Goal: Entertainment & Leisure: Consume media (video, audio)

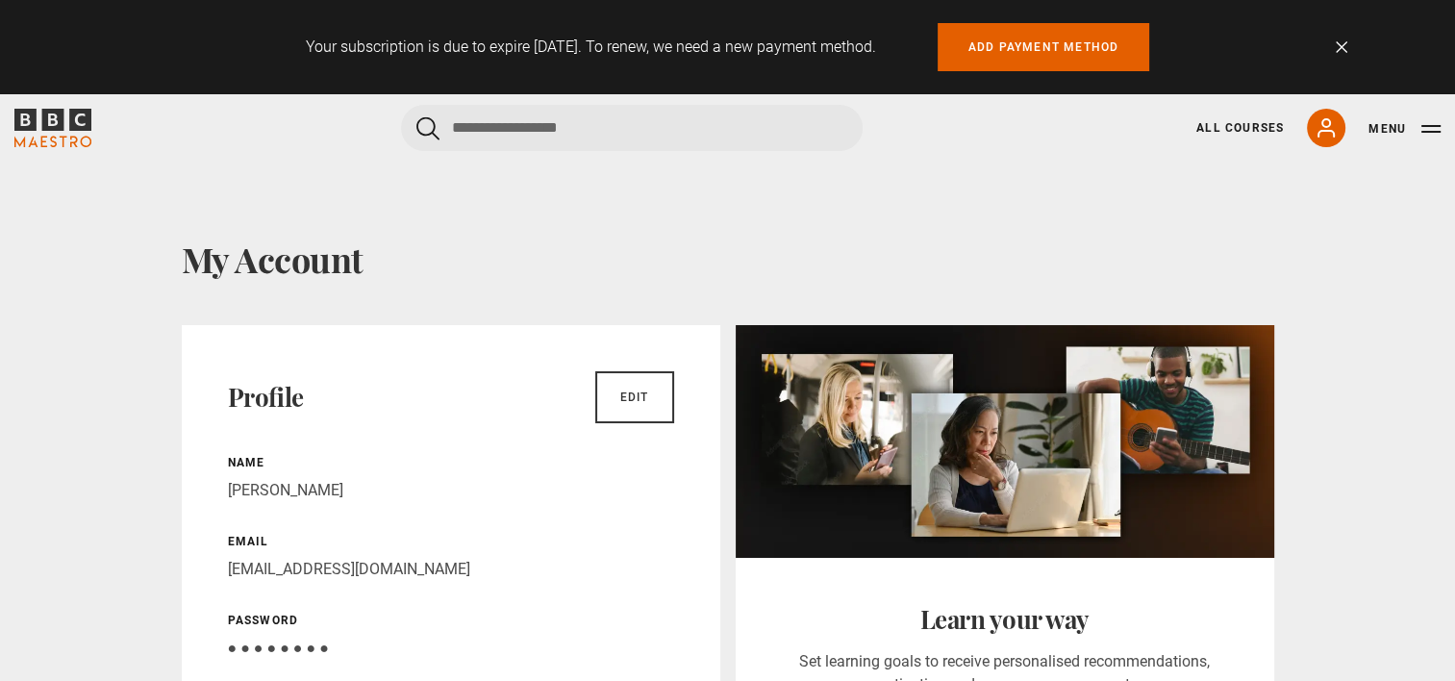
click at [639, 566] on p "lisabambridge@yahoo.co.uk" at bounding box center [451, 569] width 446 height 23
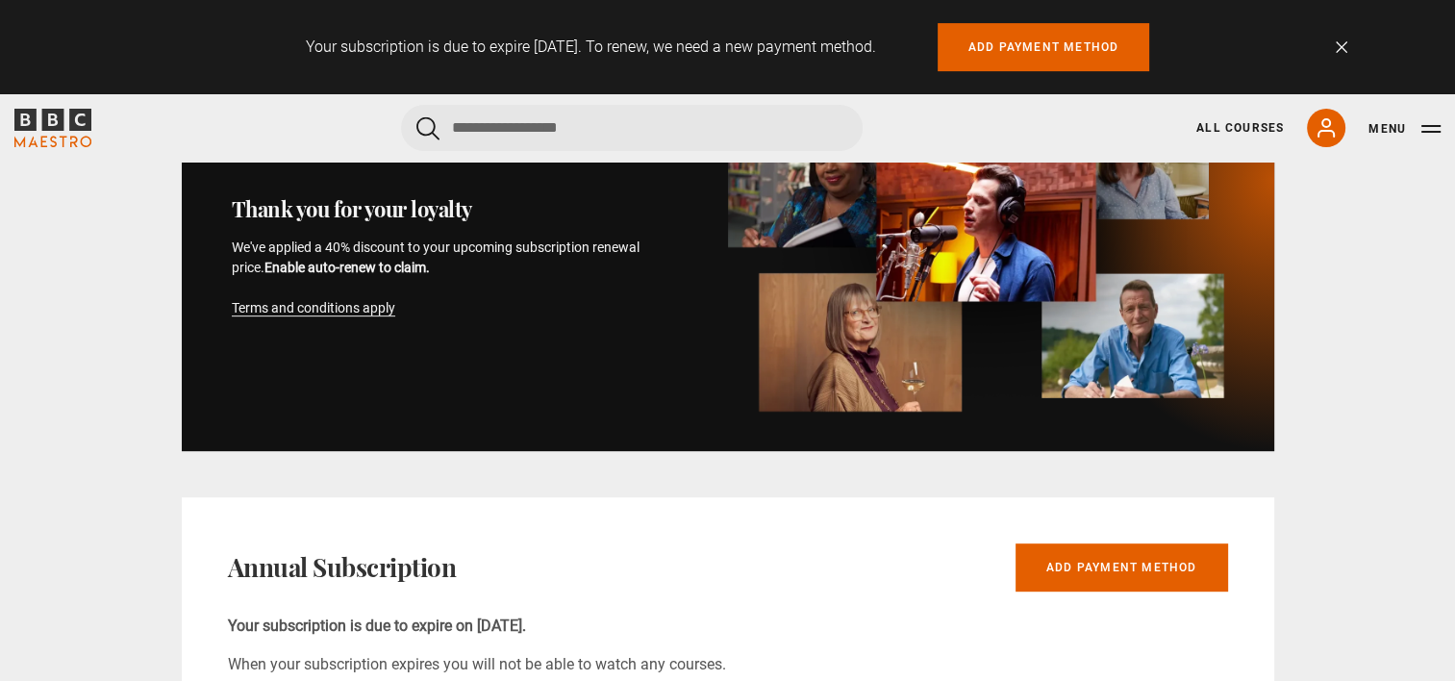
scroll to position [827, 0]
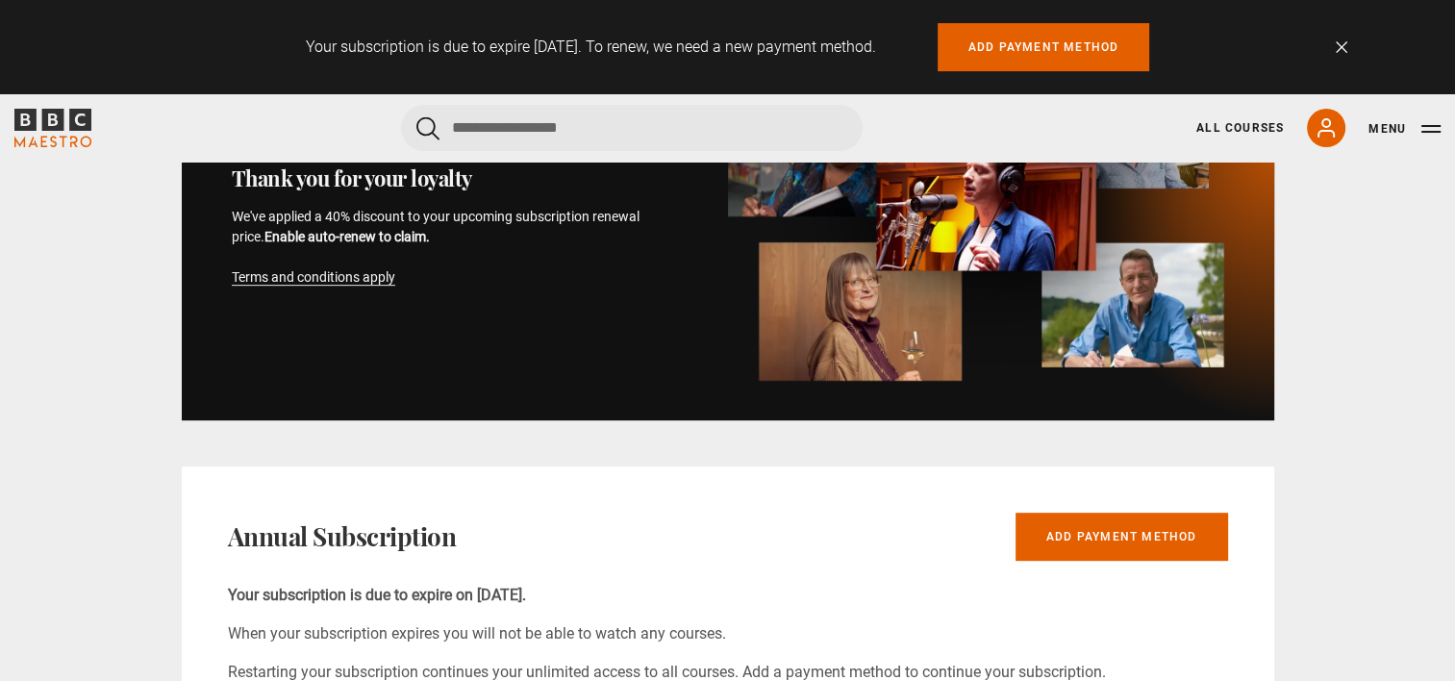
click at [46, 112] on icon "BBC Maestro" at bounding box center [53, 120] width 22 height 22
click at [64, 127] on icon "BBC Maestro" at bounding box center [52, 128] width 77 height 38
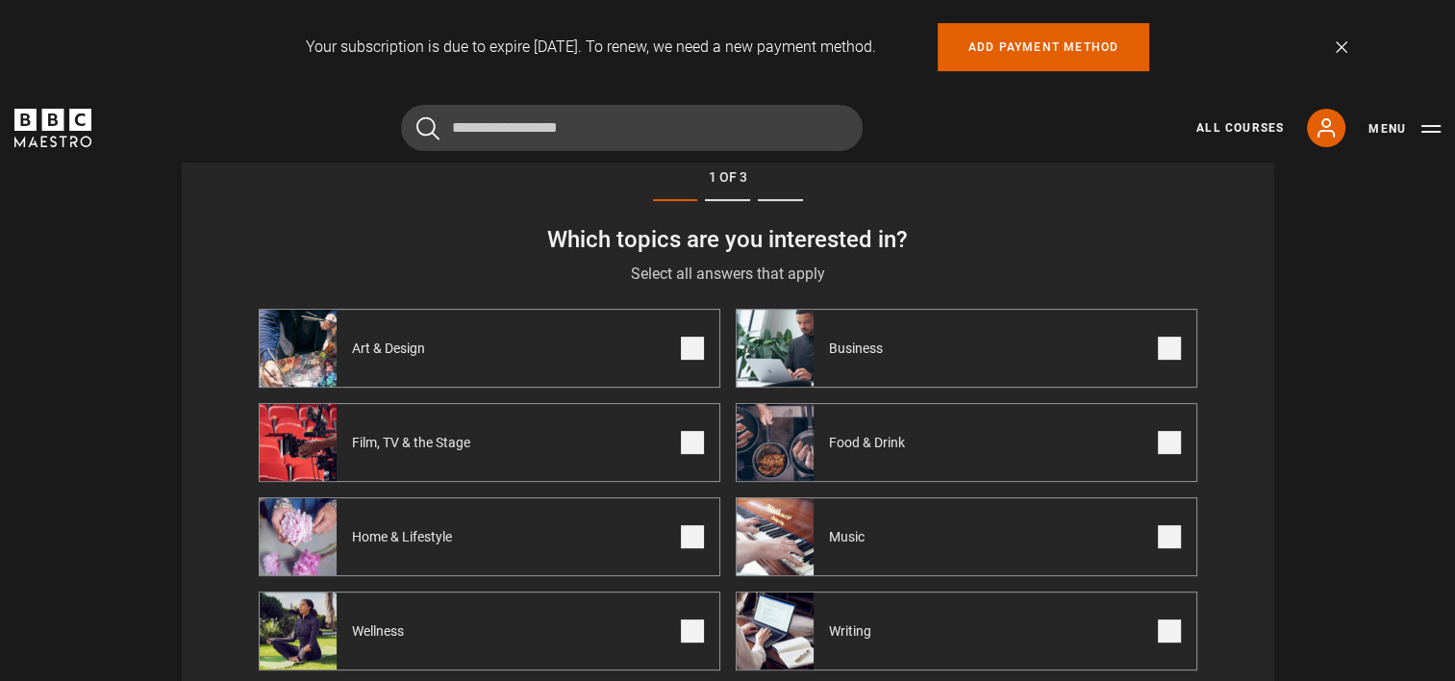
click at [373, 343] on span "Art & Design" at bounding box center [393, 348] width 112 height 19
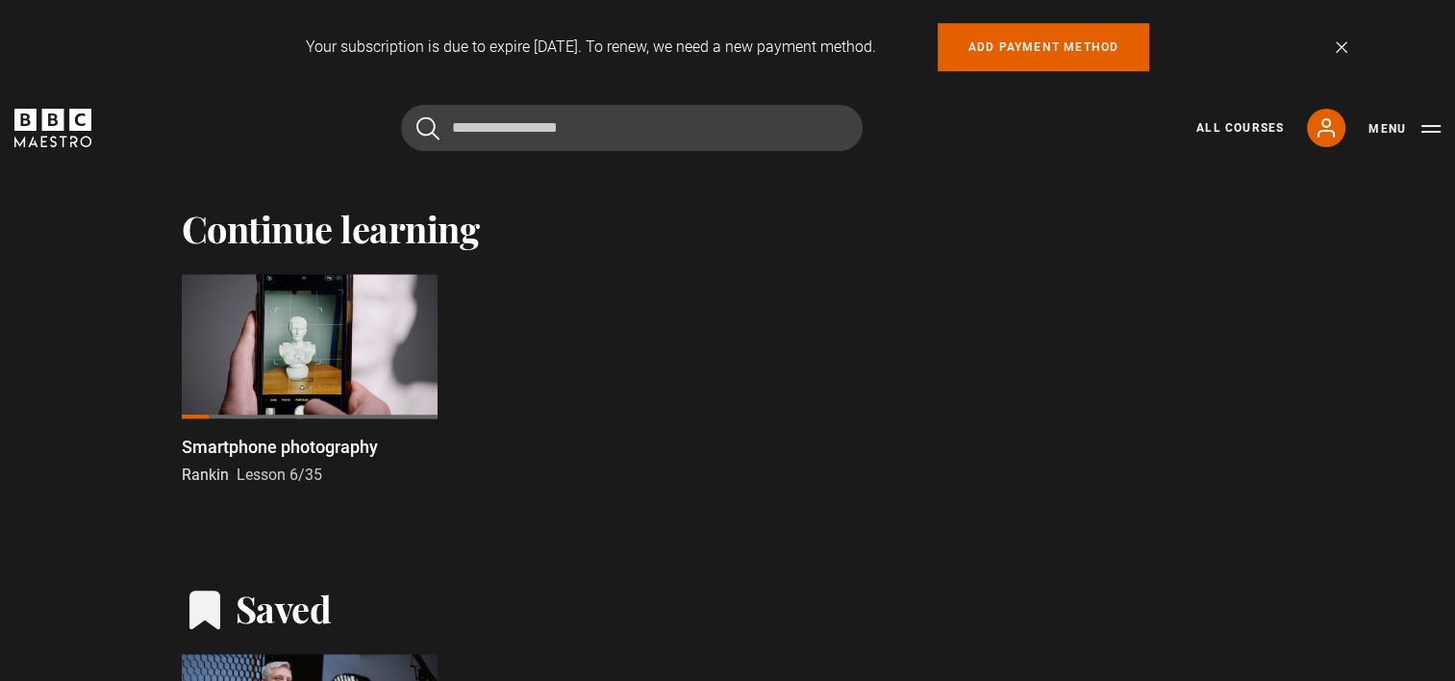
scroll to position [1187, 0]
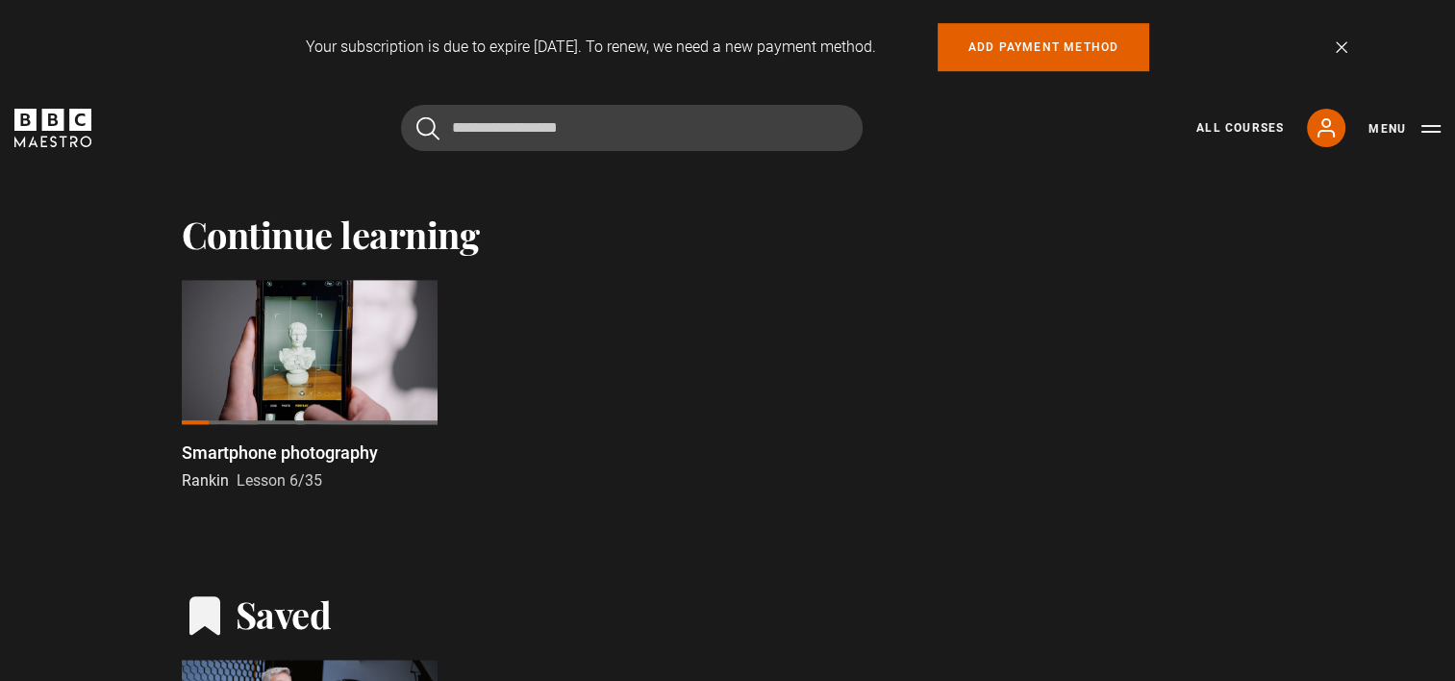
click at [284, 324] on div at bounding box center [310, 352] width 256 height 144
click at [300, 352] on div at bounding box center [310, 352] width 256 height 144
click at [308, 326] on div at bounding box center [310, 352] width 256 height 144
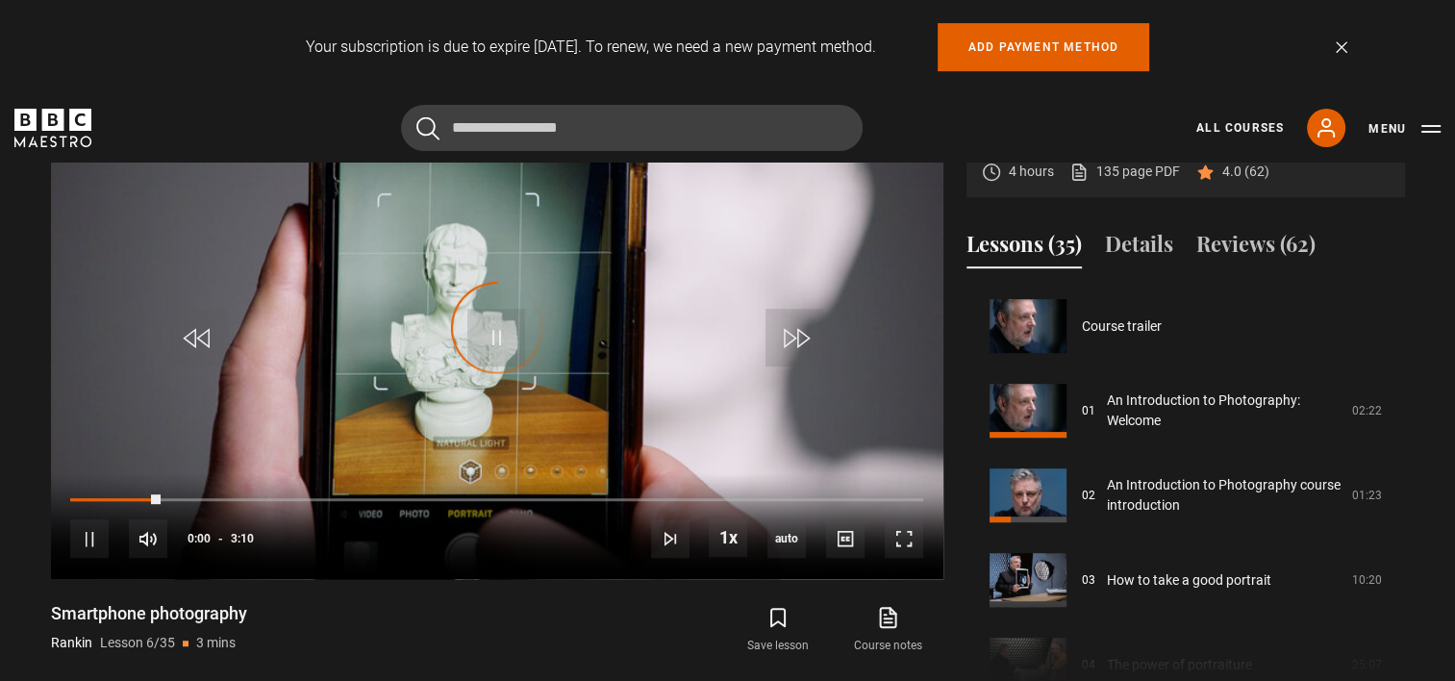
scroll to position [423, 0]
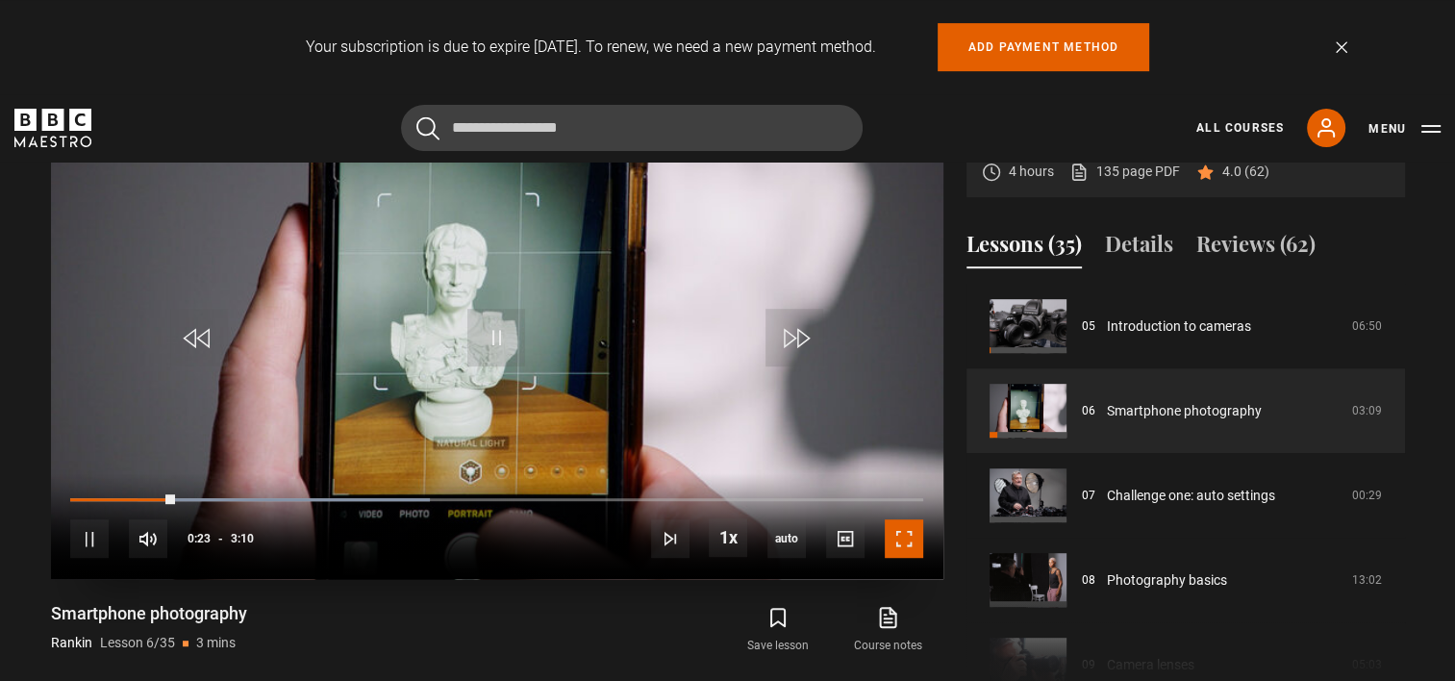
click at [905, 542] on span "Video Player" at bounding box center [904, 538] width 38 height 38
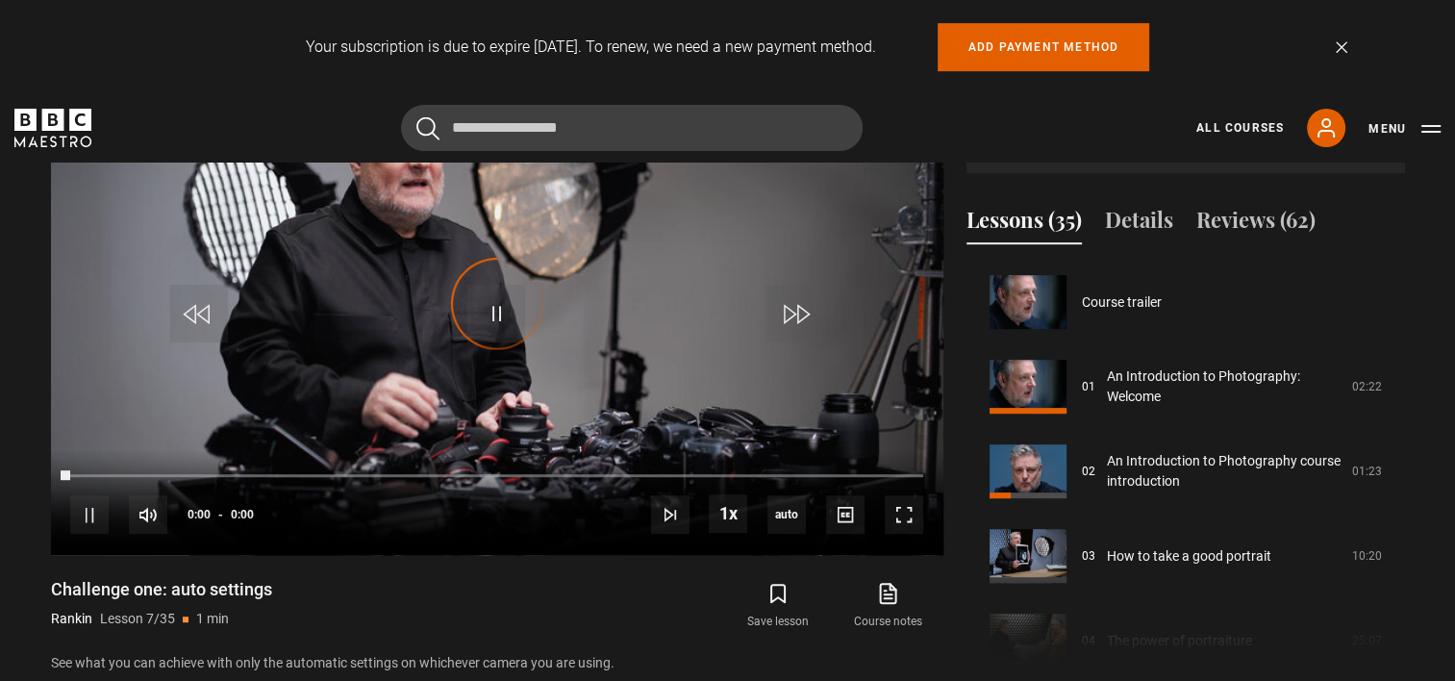
scroll to position [508, 0]
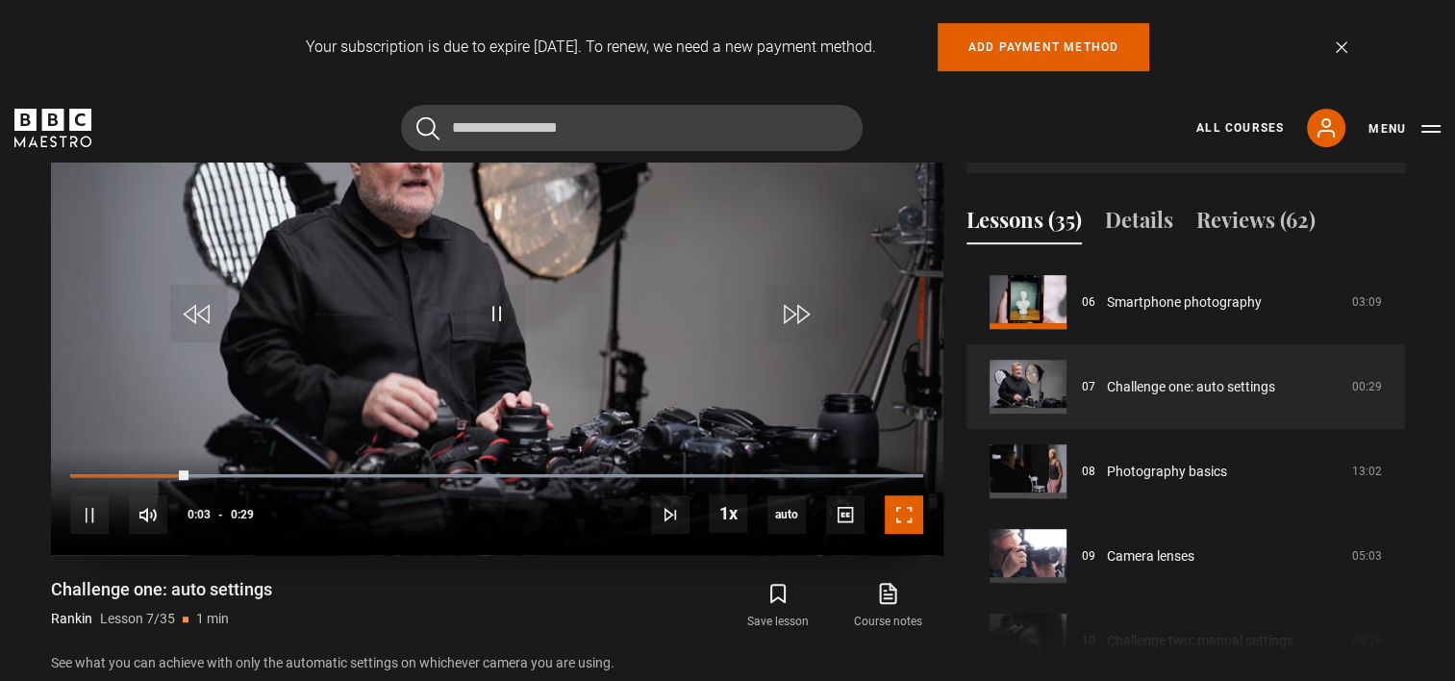
click at [908, 519] on span "Video Player" at bounding box center [904, 514] width 38 height 38
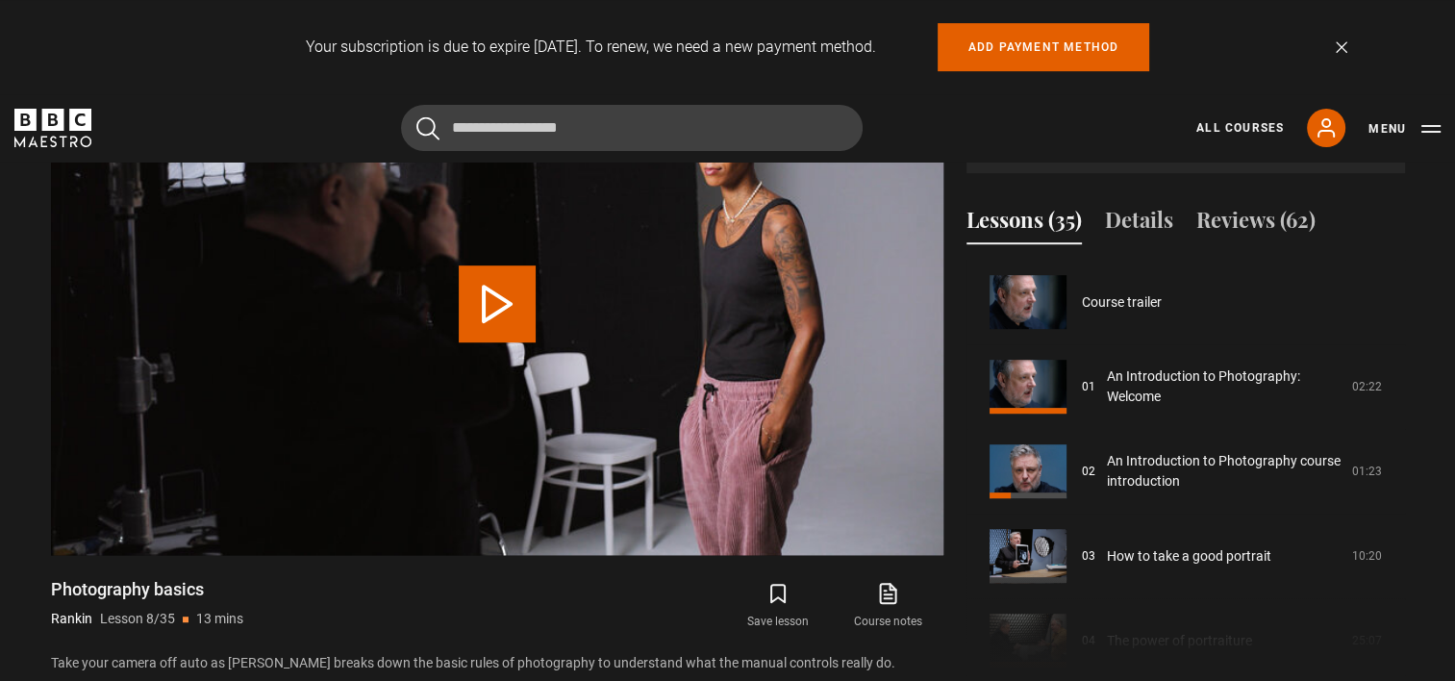
scroll to position [593, 0]
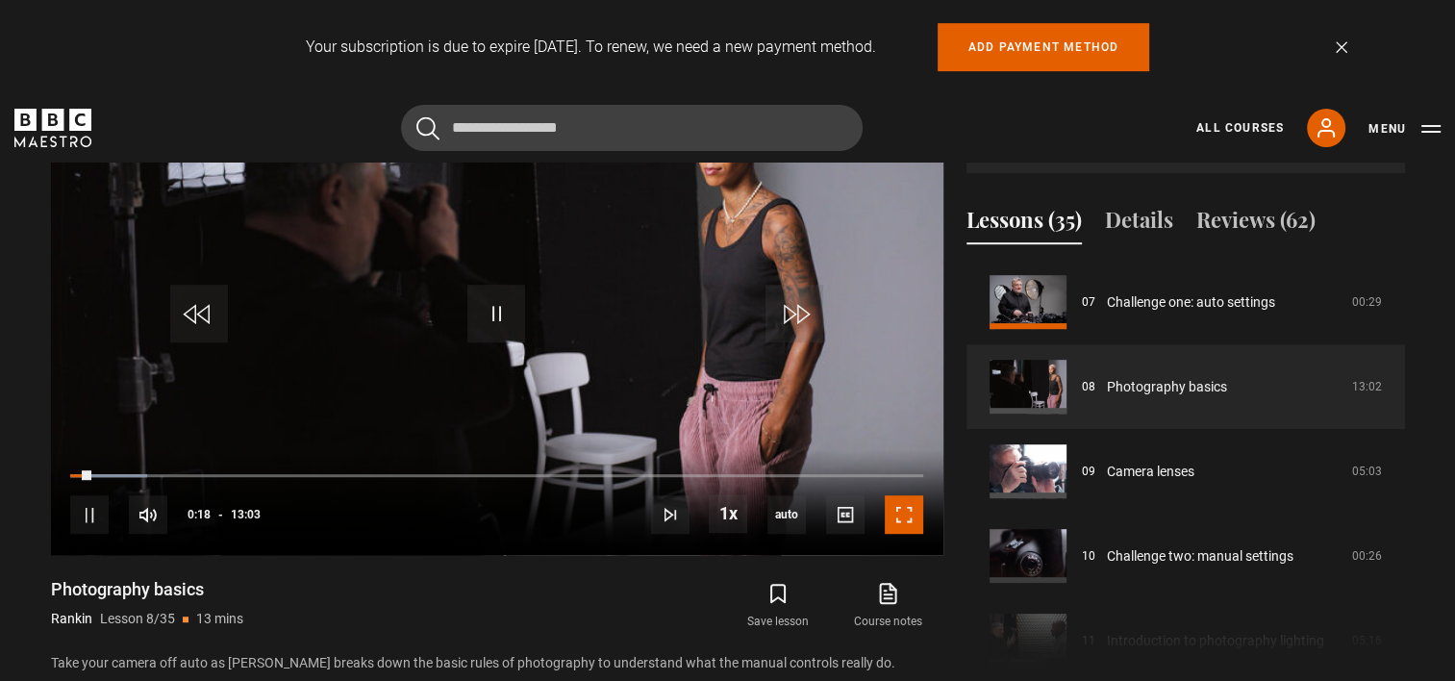
click at [908, 519] on span "Video Player" at bounding box center [904, 514] width 38 height 38
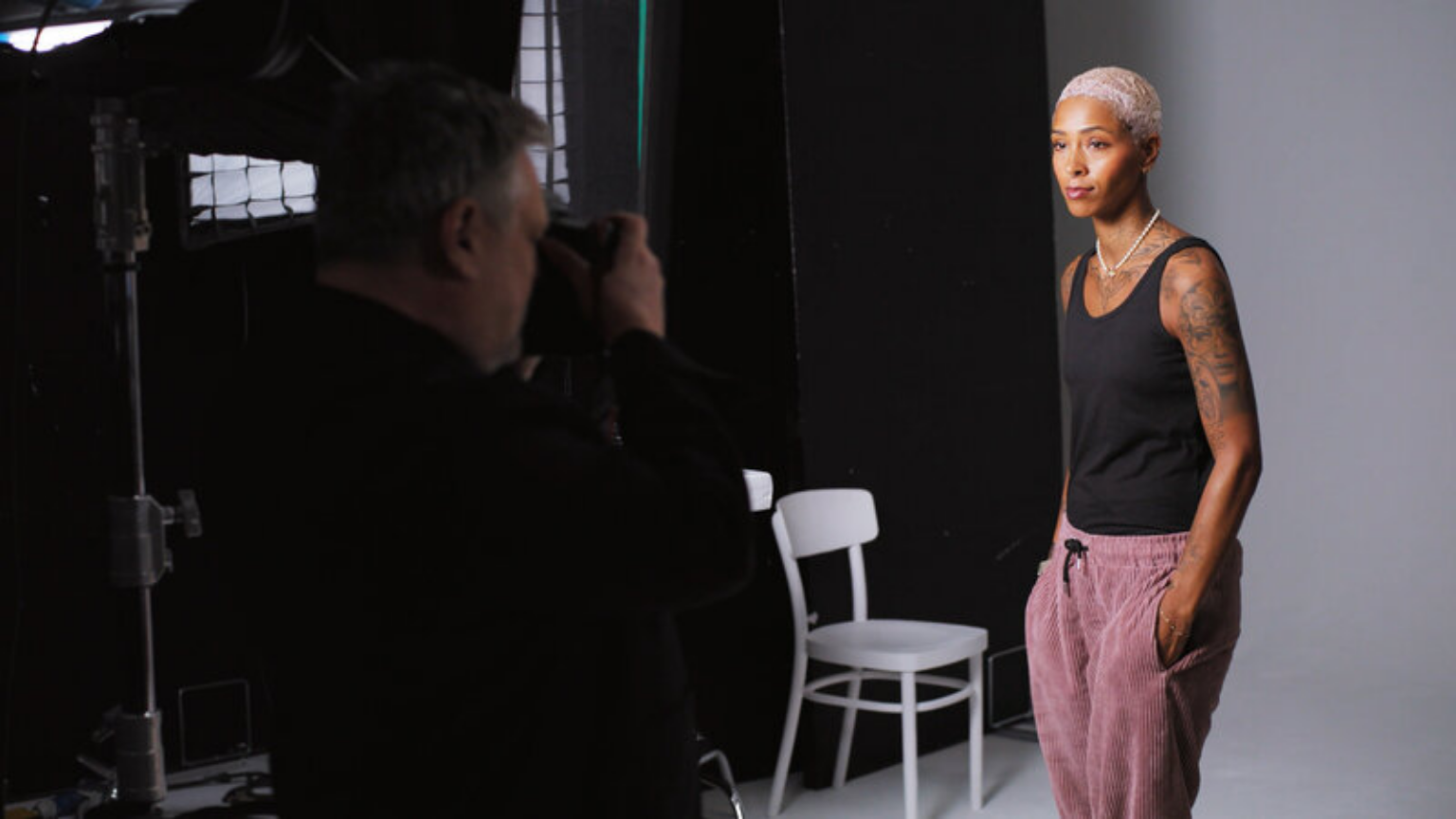
click at [899, 610] on video "Video Player" at bounding box center [728, 409] width 1456 height 819
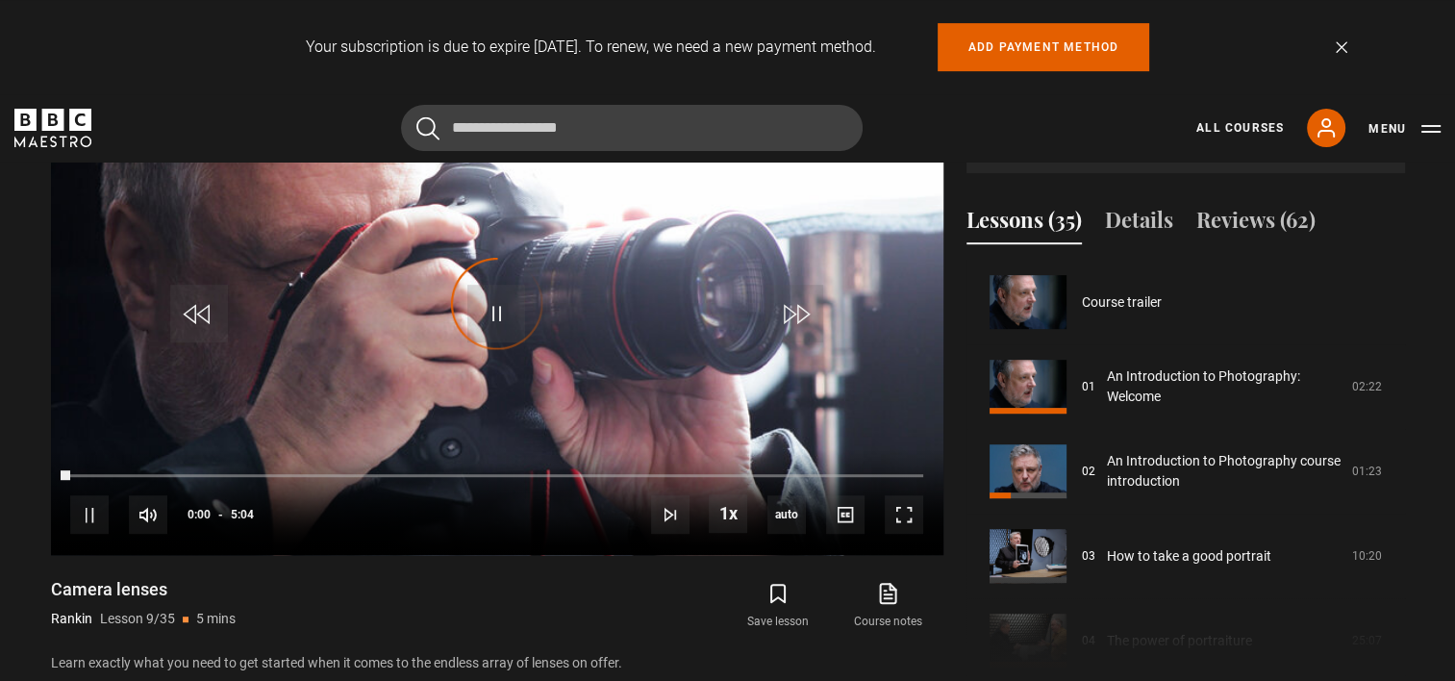
scroll to position [677, 0]
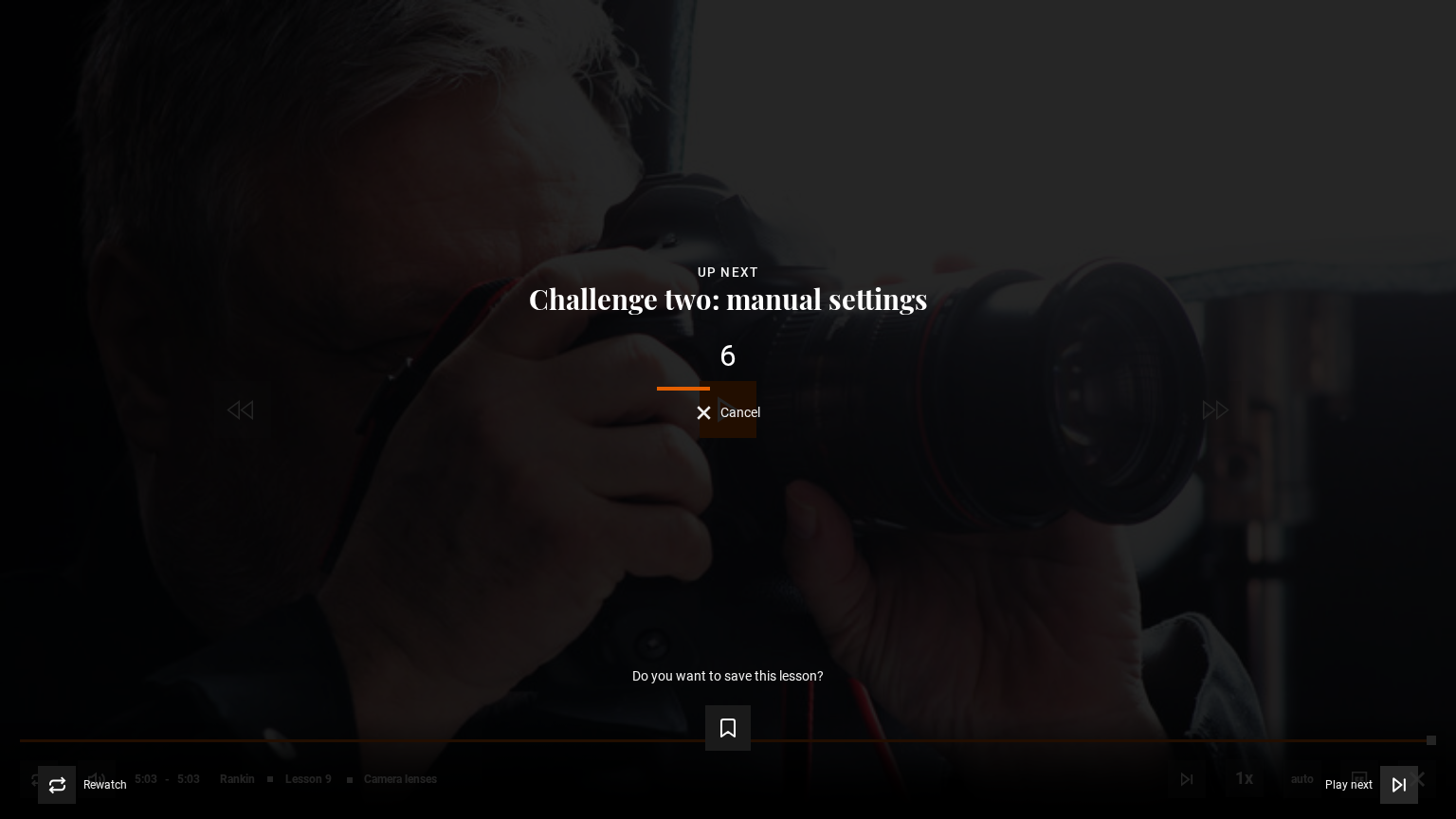
click at [1349, 670] on button "Play next Play next" at bounding box center [1372, 785] width 93 height 37
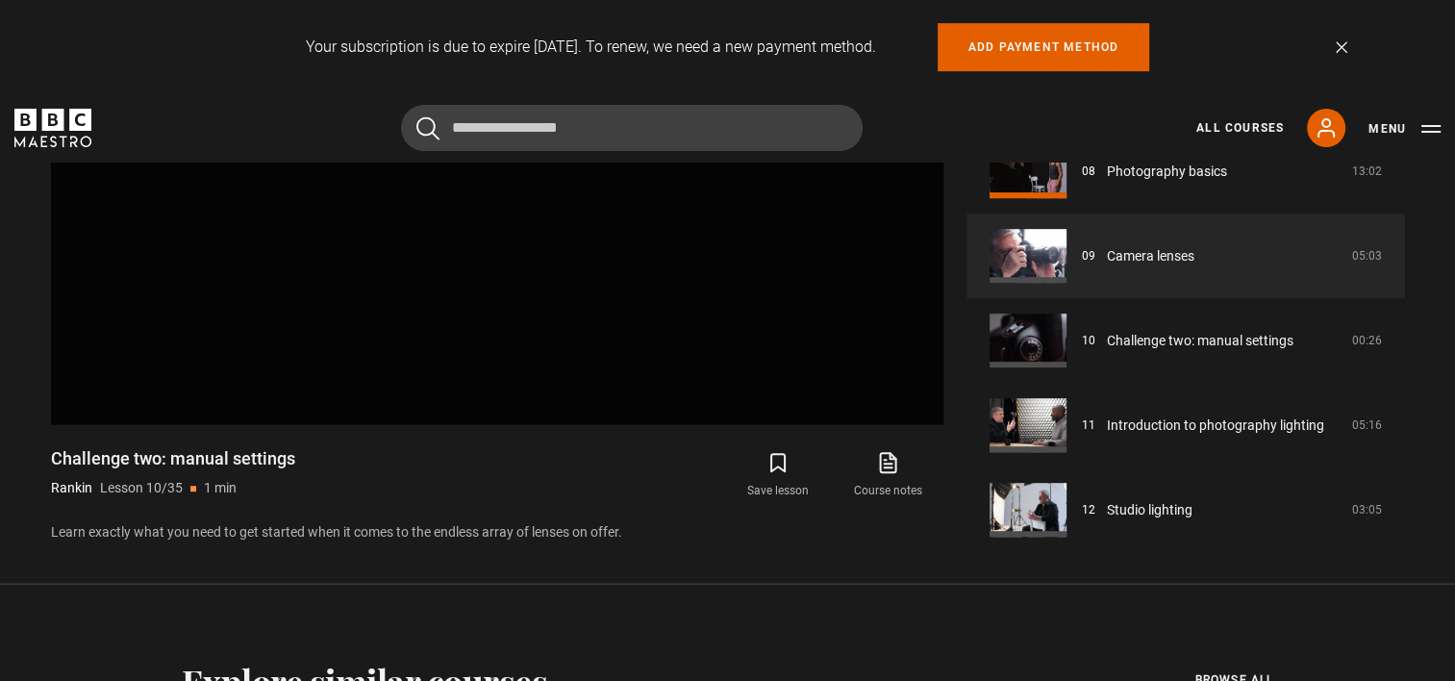
scroll to position [977, 0]
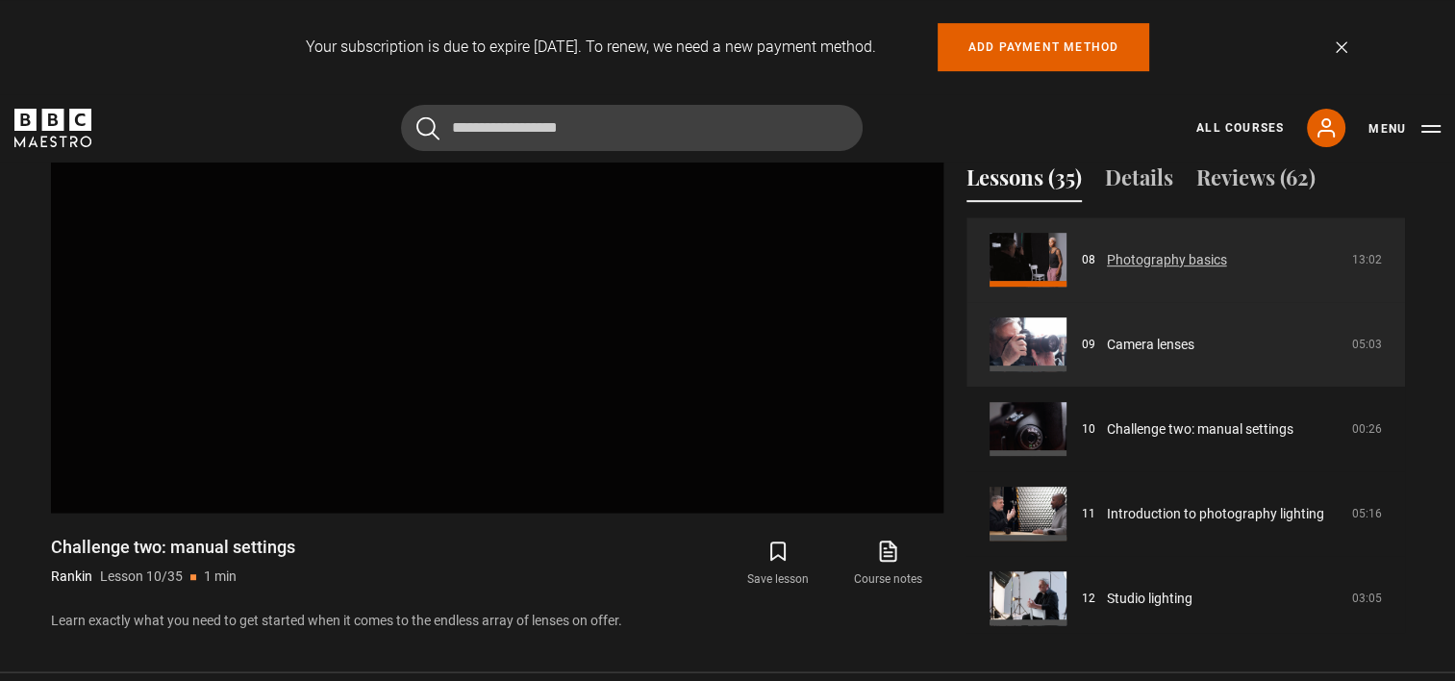
click at [1176, 259] on link "Photography basics" at bounding box center [1167, 260] width 120 height 20
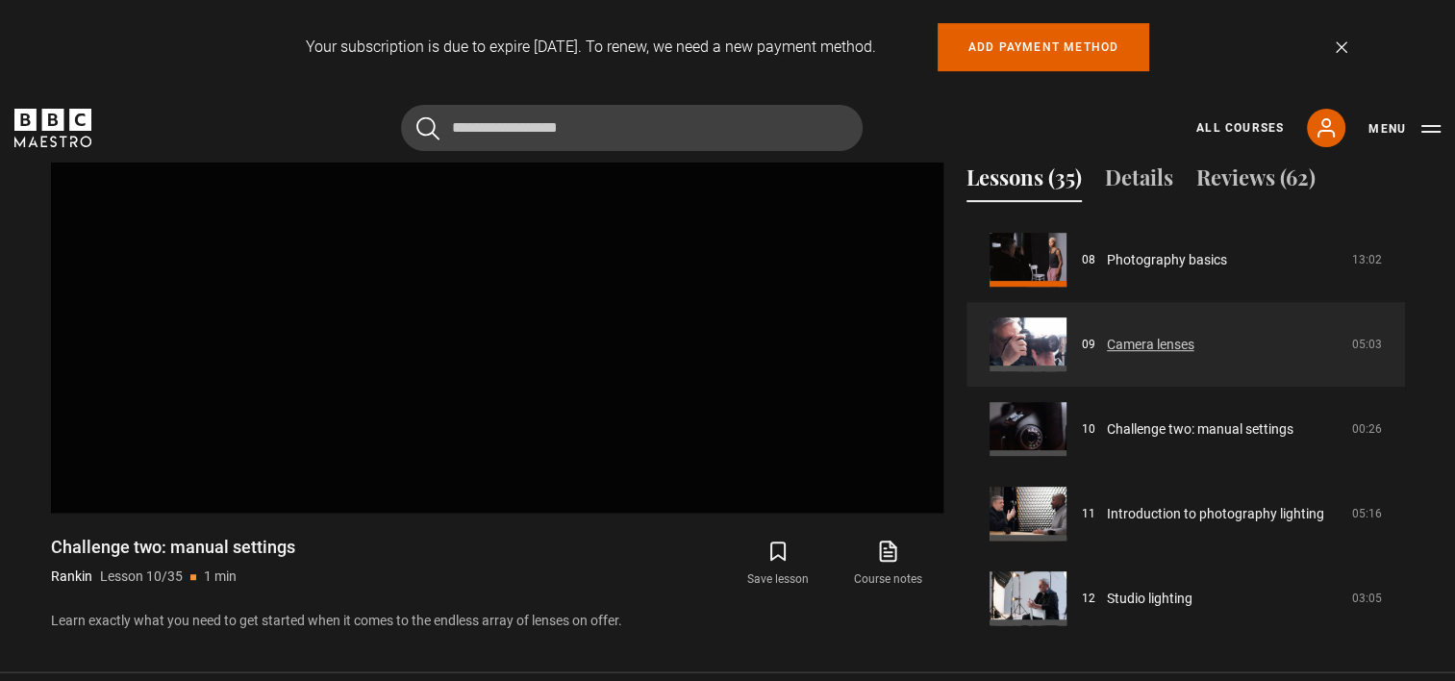
click at [1166, 341] on link "Camera lenses" at bounding box center [1151, 345] width 88 height 20
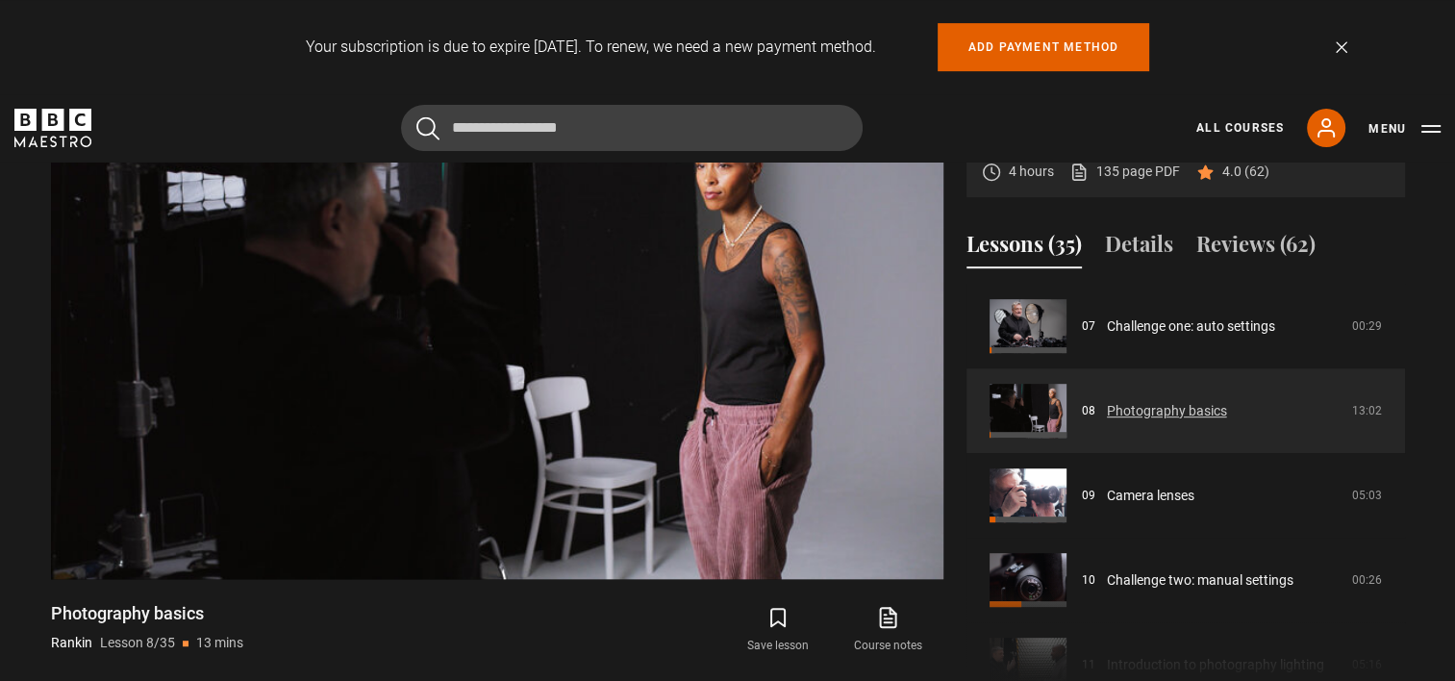
click at [1227, 421] on link "Photography basics" at bounding box center [1167, 411] width 120 height 20
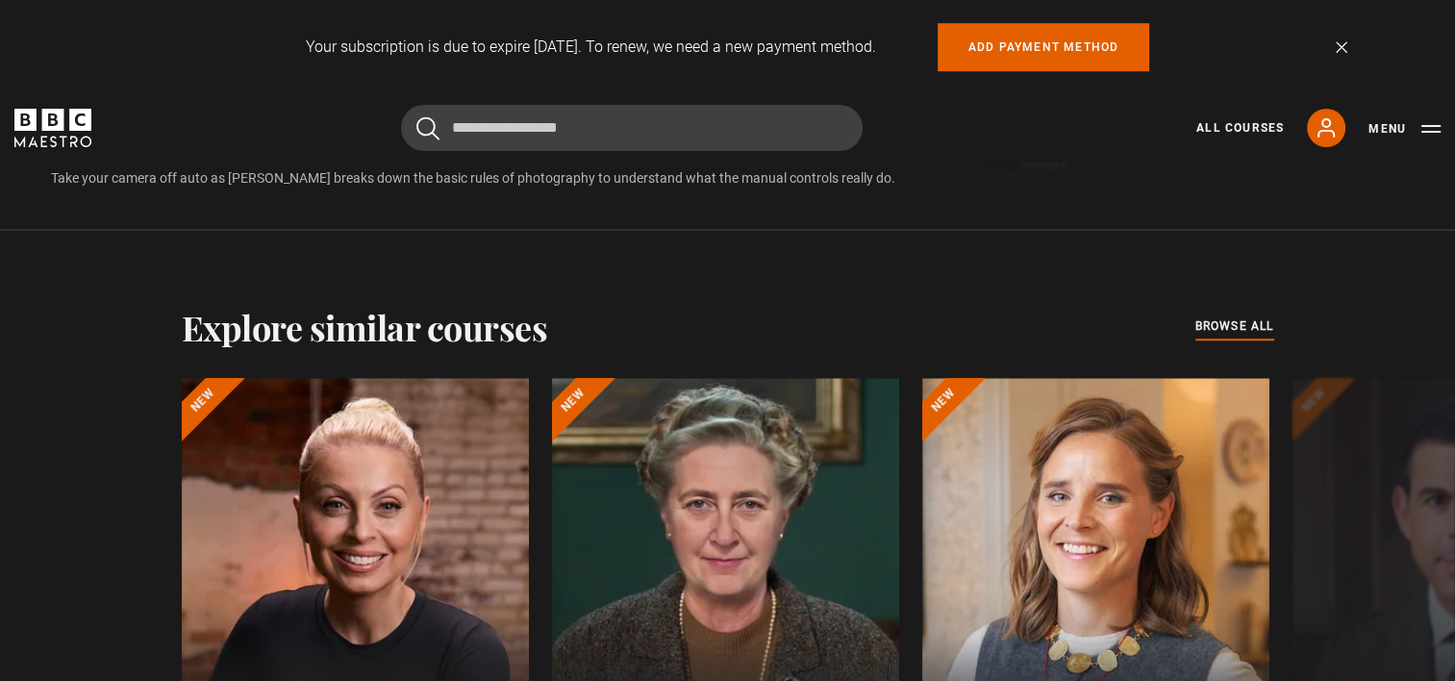
scroll to position [1506, 0]
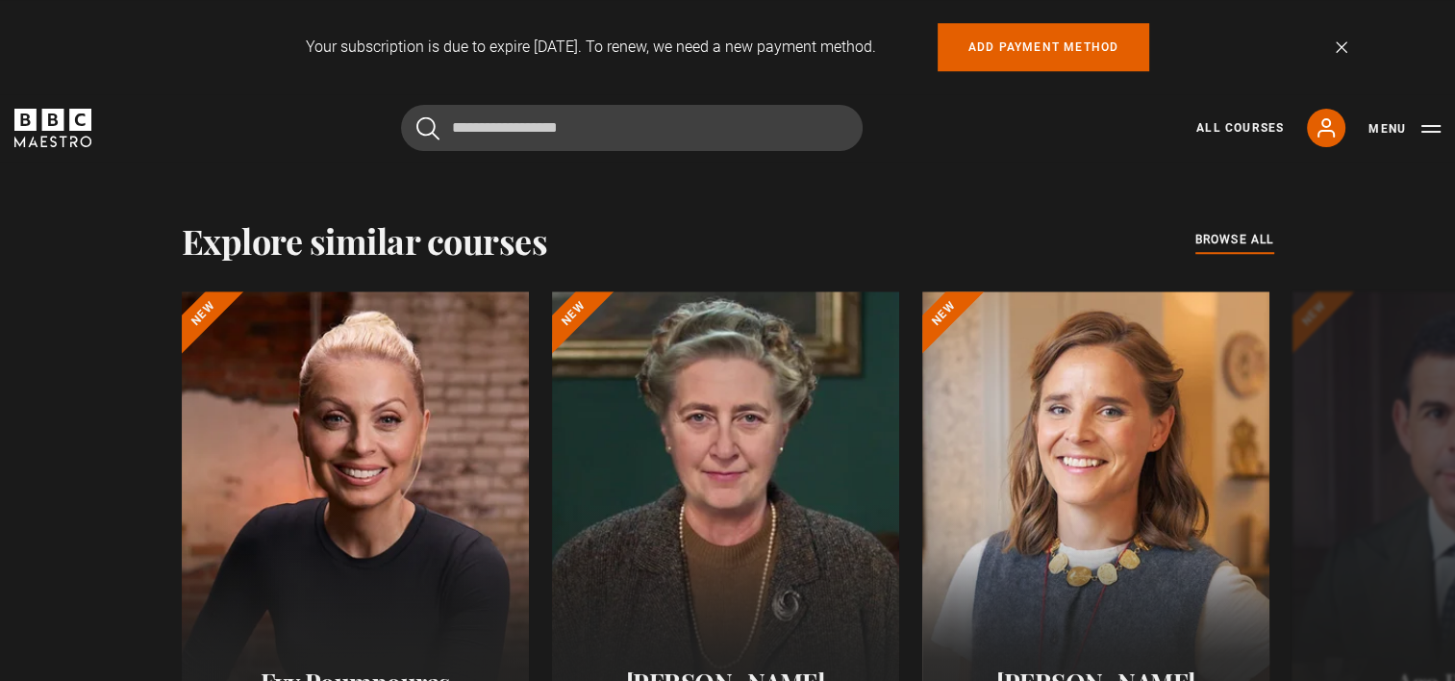
click at [892, 155] on header "Cancel Courses Previous courses Next courses [PERSON_NAME] Writing 12 Related L…" at bounding box center [727, 127] width 1455 height 67
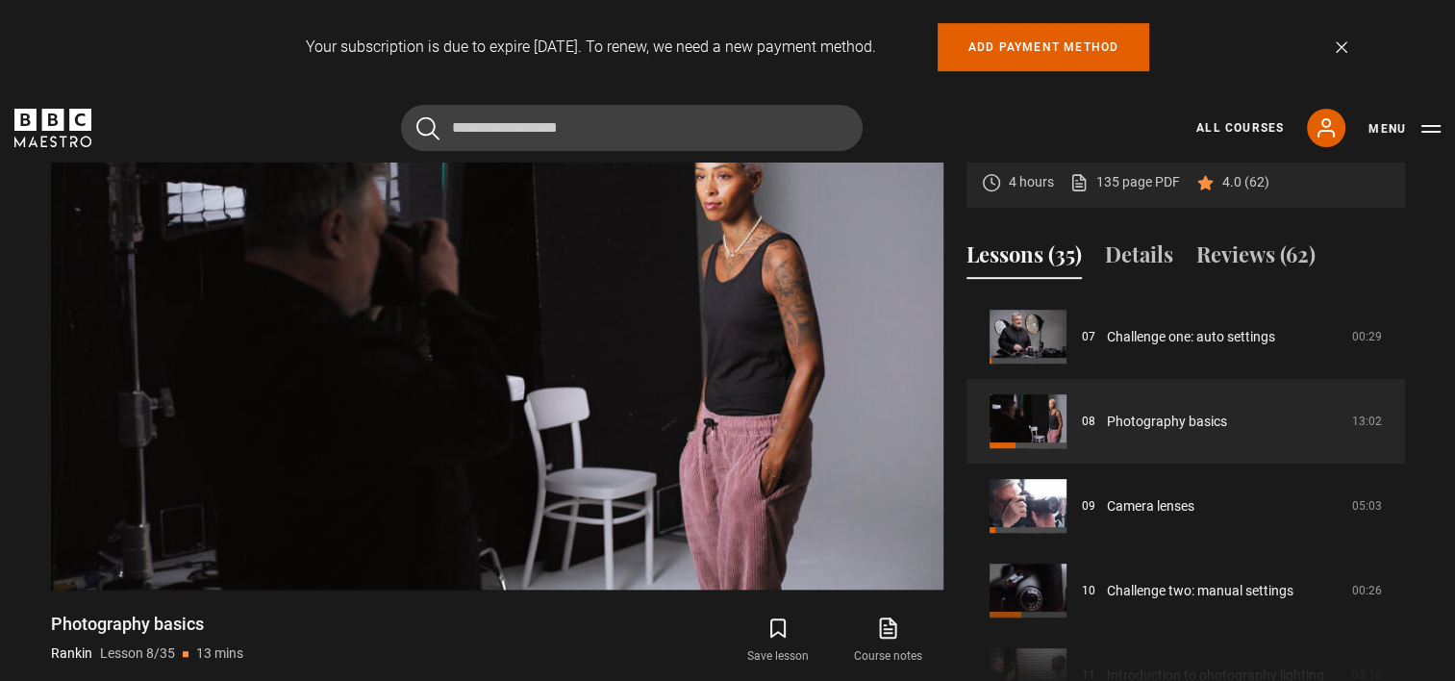
scroll to position [900, 0]
